Goal: Find contact information: Find contact information

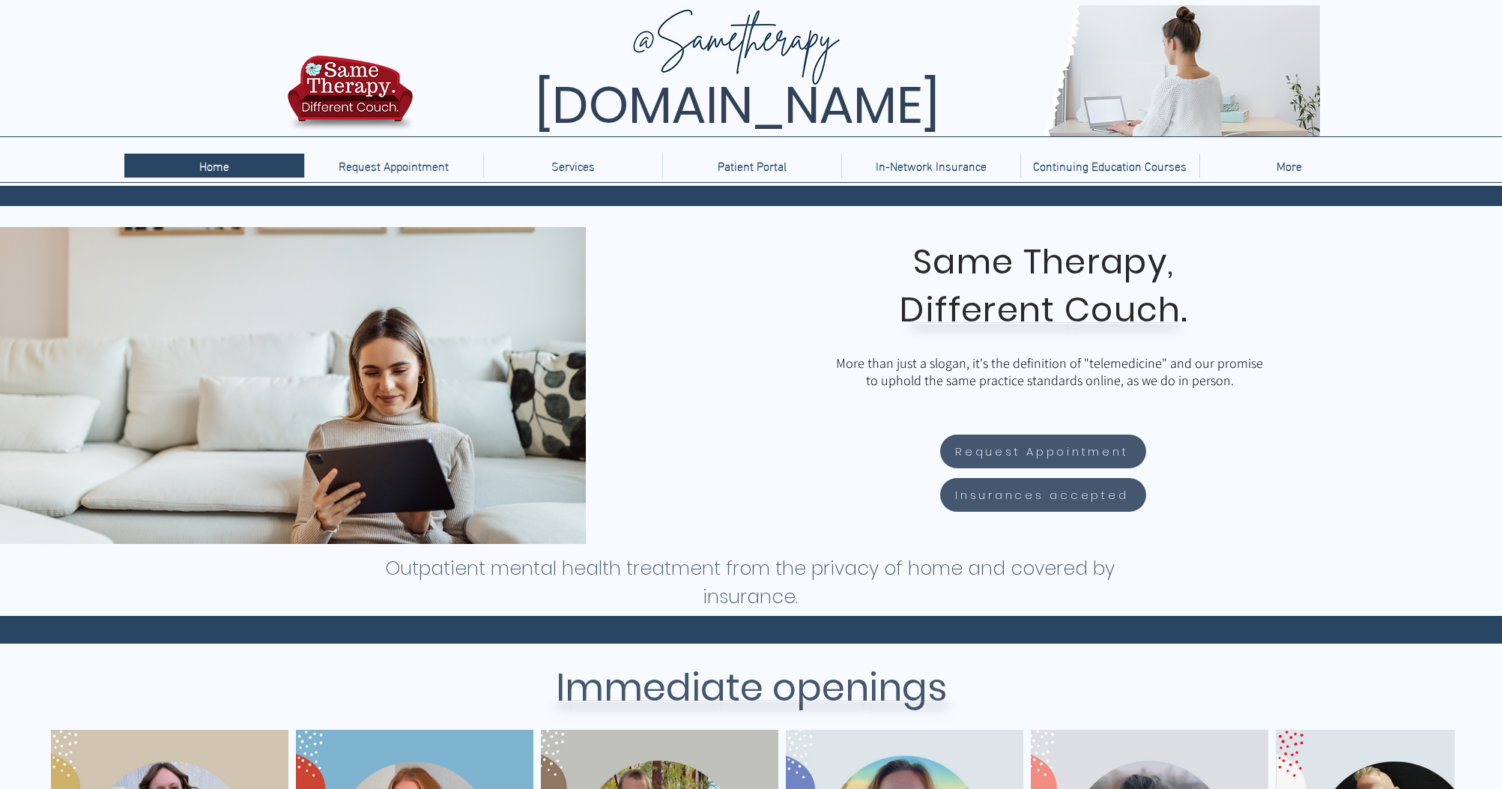
scroll to position [4, 0]
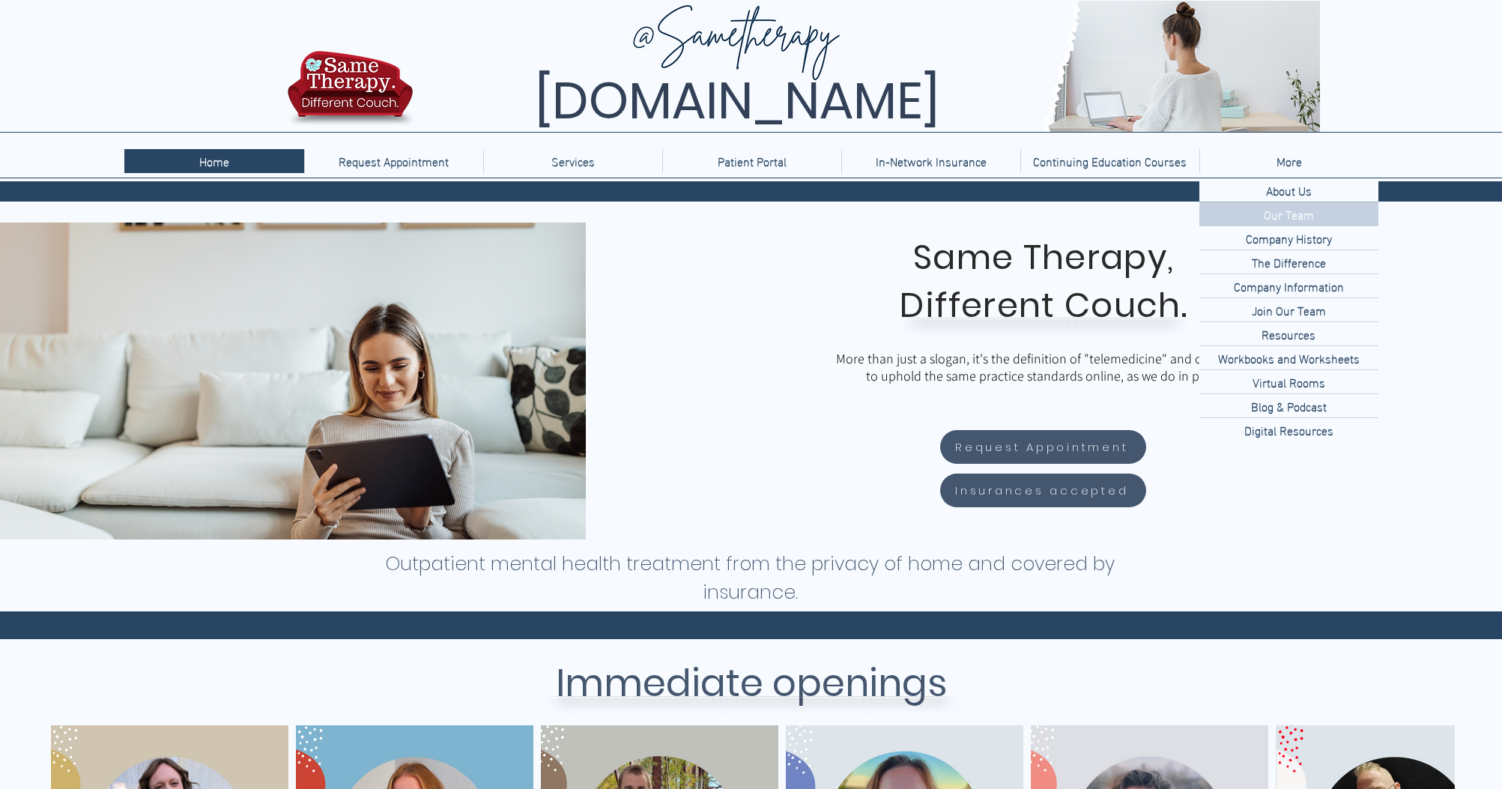
click at [1294, 213] on p "Our Team" at bounding box center [1288, 213] width 62 height 23
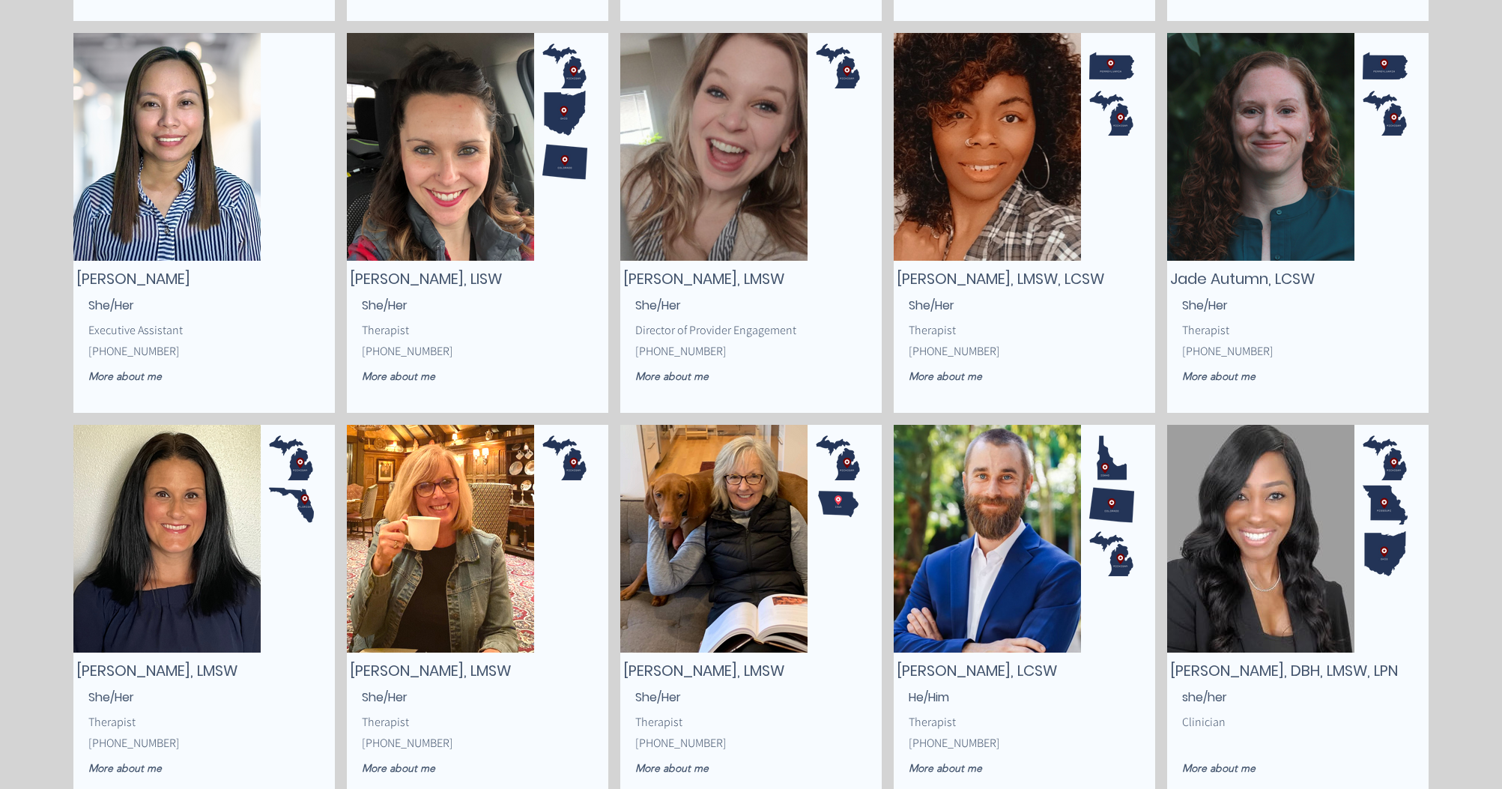
scroll to position [639, 0]
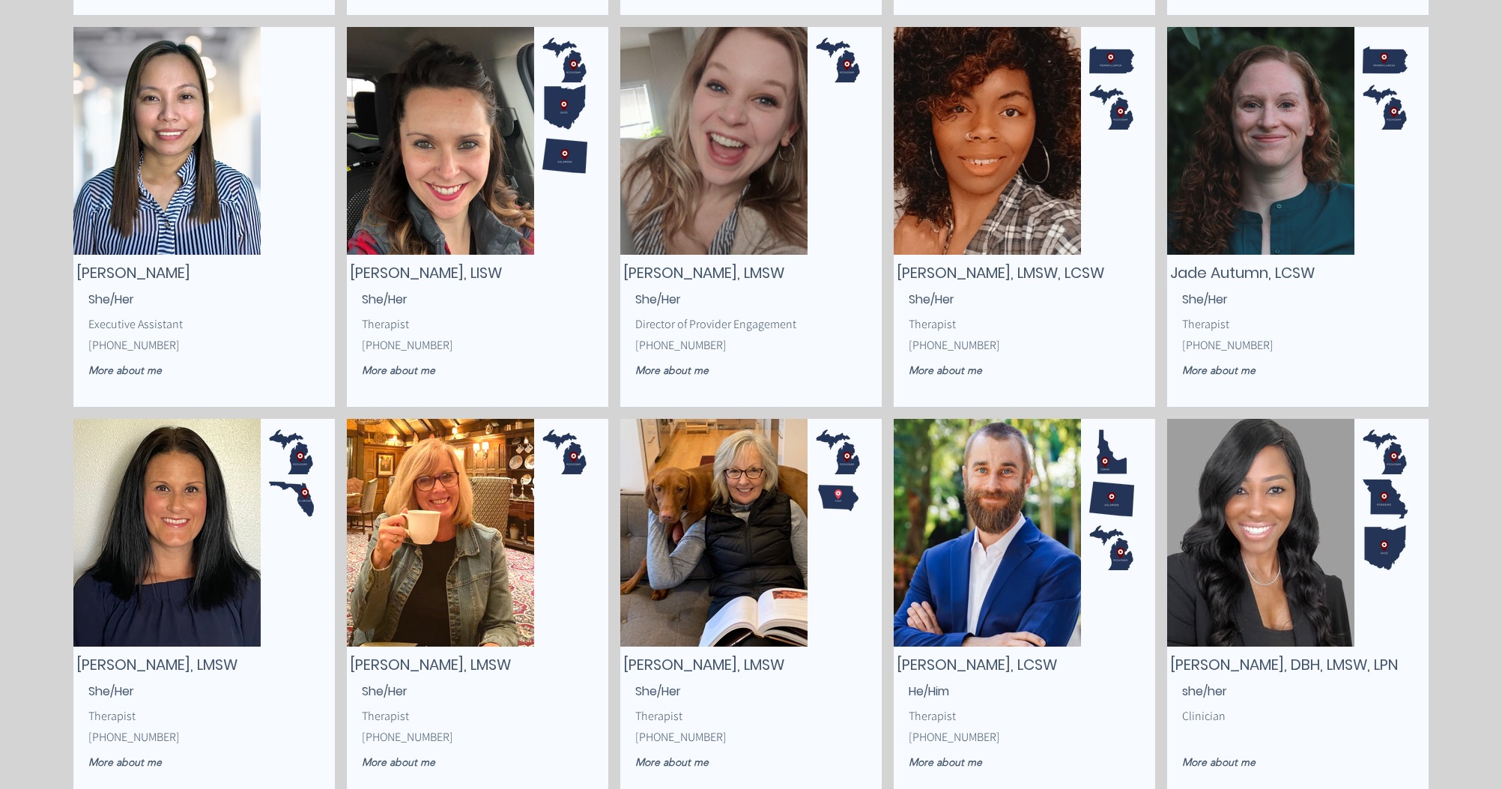
click at [1293, 473] on img "main content" at bounding box center [1260, 533] width 187 height 228
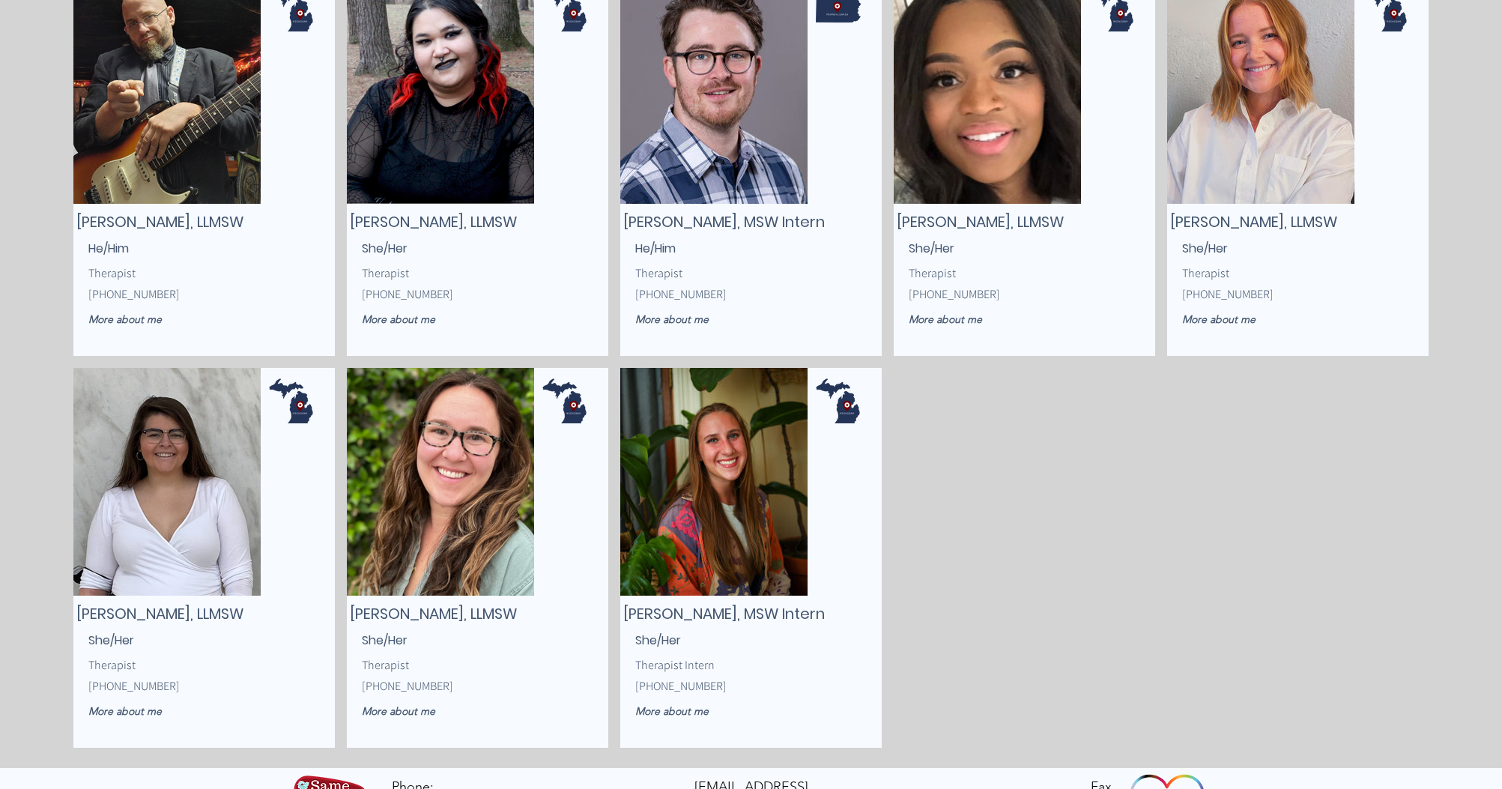
scroll to position [1868, 0]
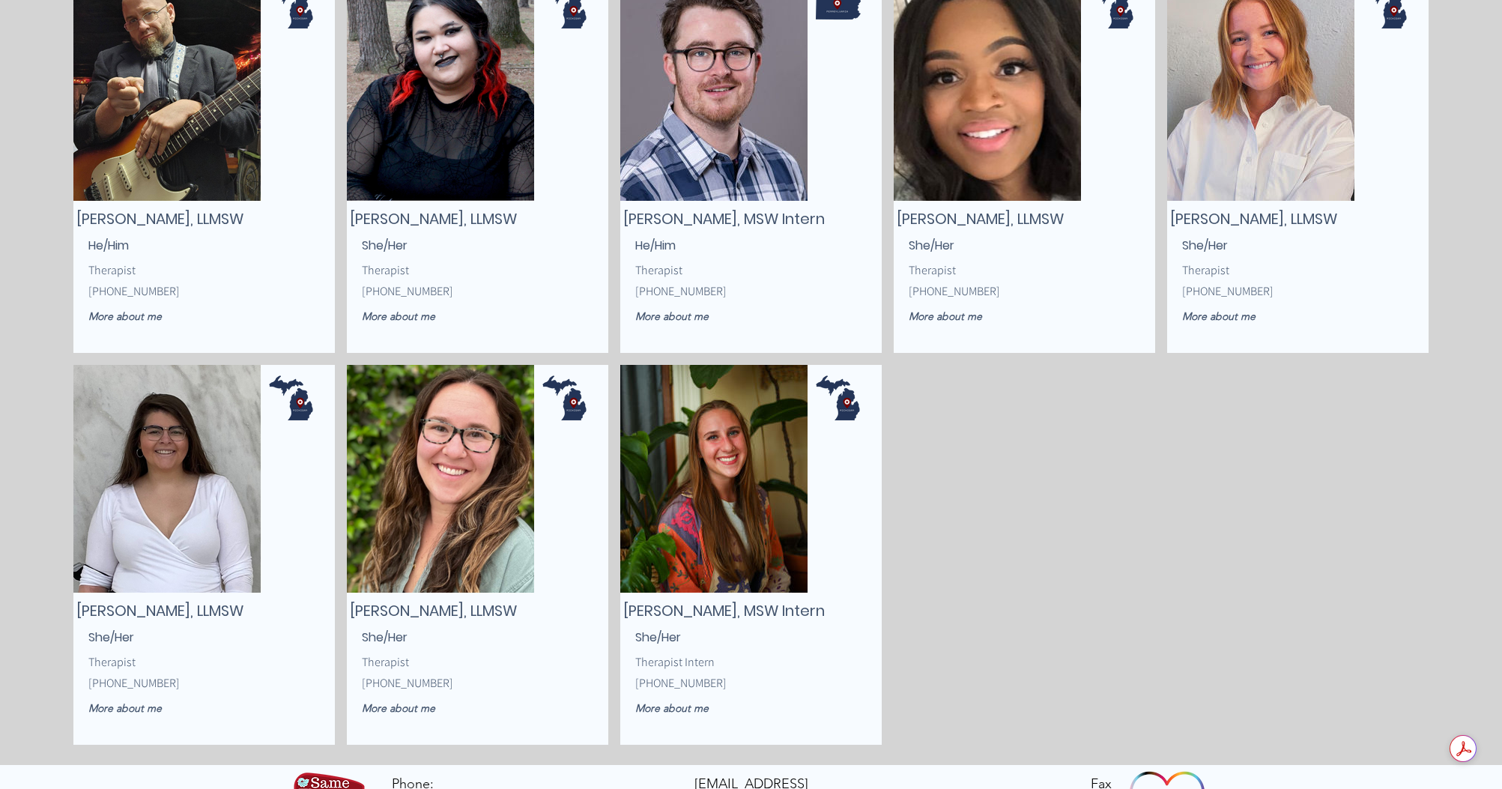
click at [654, 681] on span "[PHONE_NUMBER]" at bounding box center [680, 683] width 91 height 16
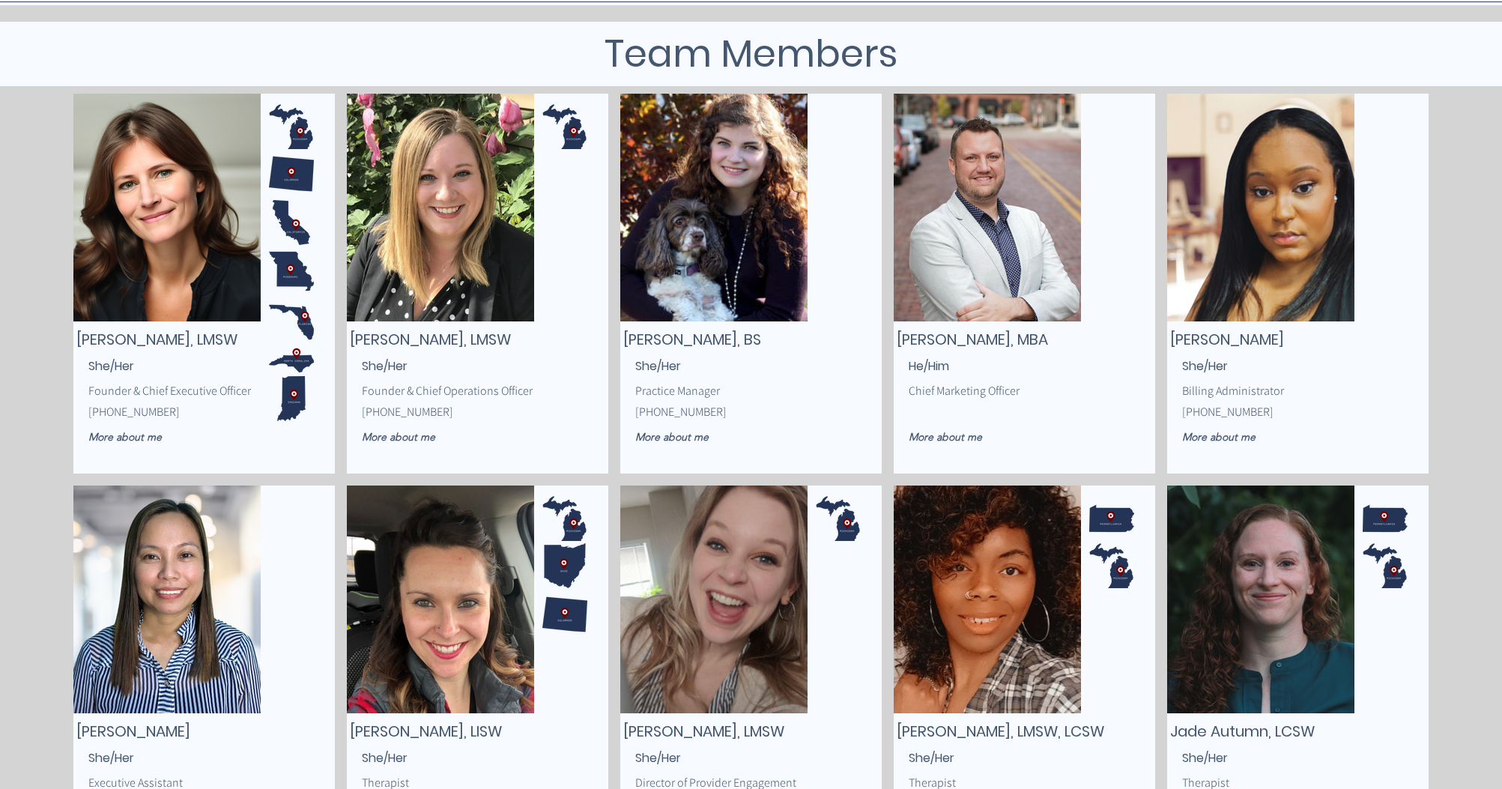
scroll to position [0, 0]
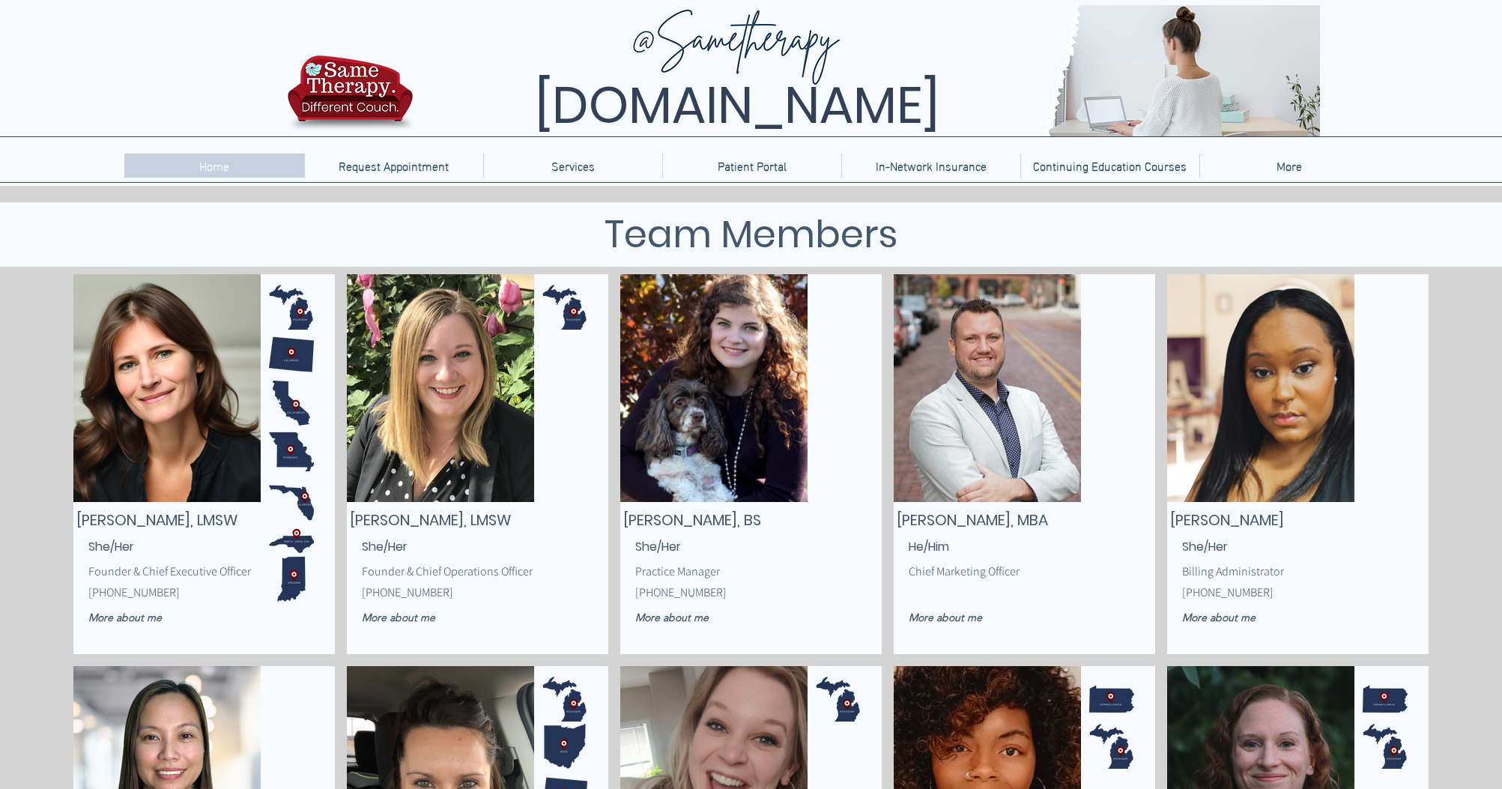
click at [214, 163] on p "Home" at bounding box center [214, 166] width 45 height 24
